Goal: Navigation & Orientation: Find specific page/section

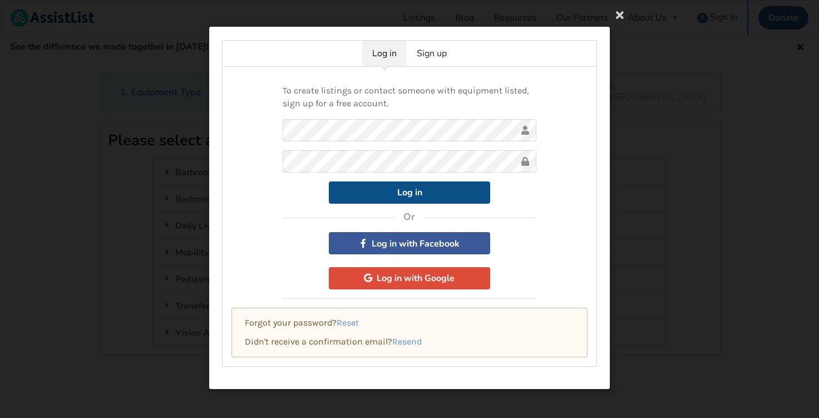
click at [414, 197] on button "Log in" at bounding box center [409, 192] width 161 height 22
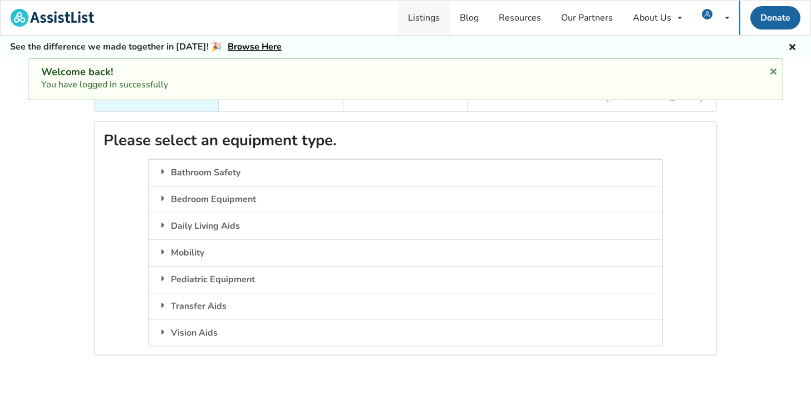
click at [418, 19] on link "Listings" at bounding box center [424, 18] width 52 height 34
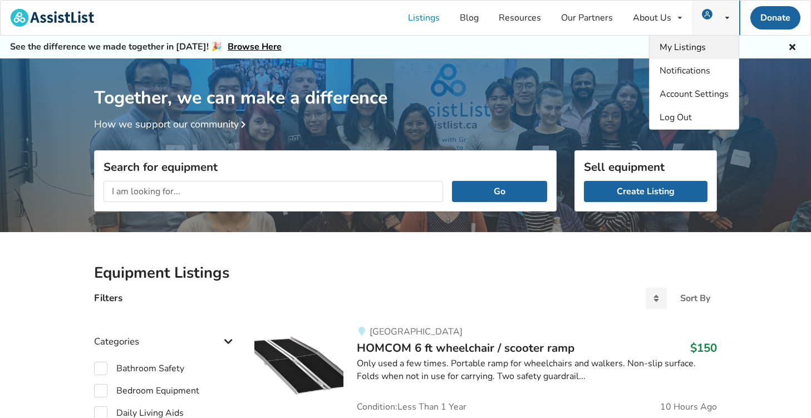
click at [692, 46] on span "My Listings" at bounding box center [682, 47] width 46 height 12
